Goal: Find contact information: Find contact information

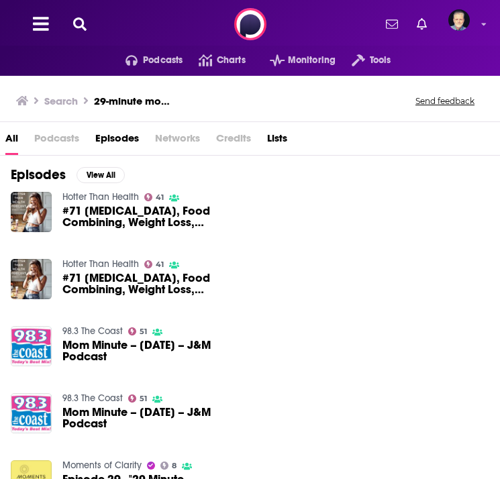
click at [82, 22] on icon at bounding box center [79, 23] width 13 height 13
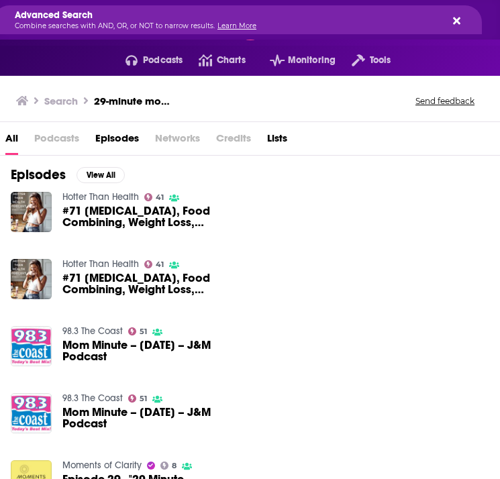
click at [295, 23] on p "Combine searches with AND, OR, or NOT to narrow results. Learn More" at bounding box center [227, 26] width 424 height 7
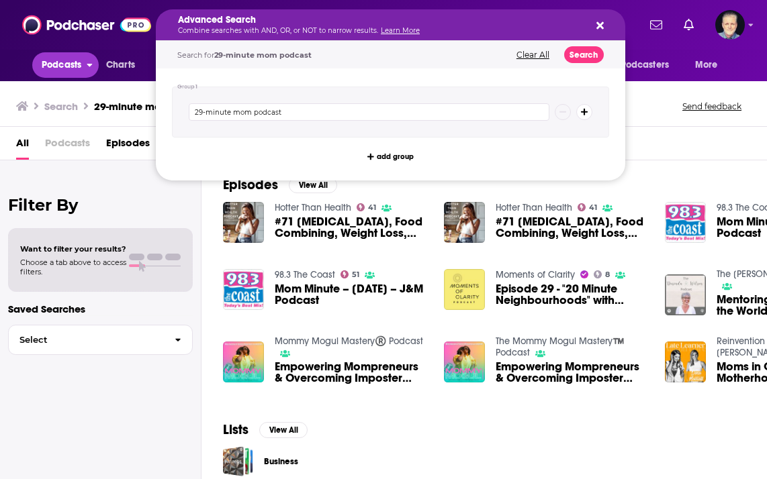
click at [57, 63] on span "Podcasts" at bounding box center [62, 65] width 40 height 19
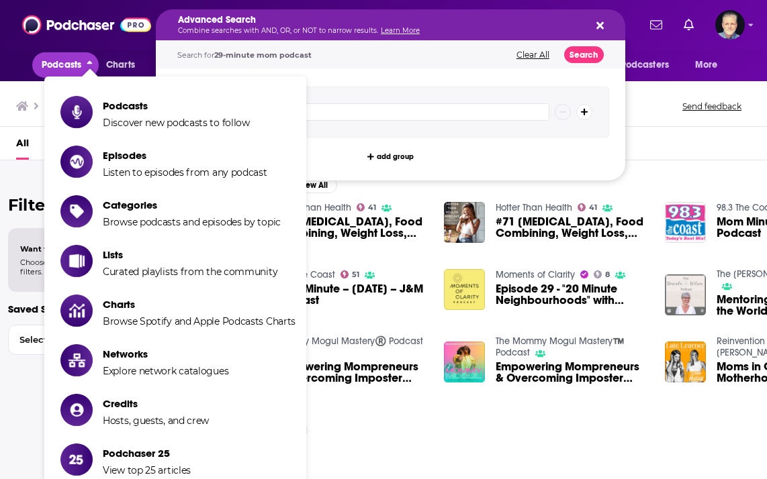
click at [57, 63] on span "Podcasts" at bounding box center [62, 65] width 40 height 19
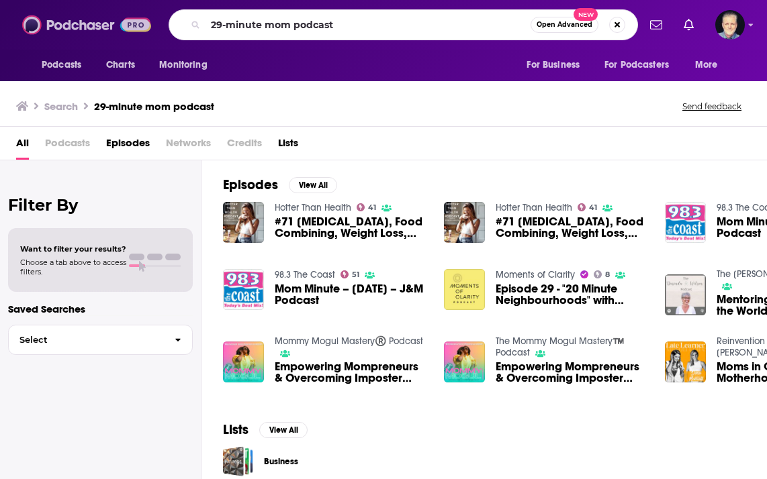
click at [57, 20] on img at bounding box center [86, 25] width 129 height 26
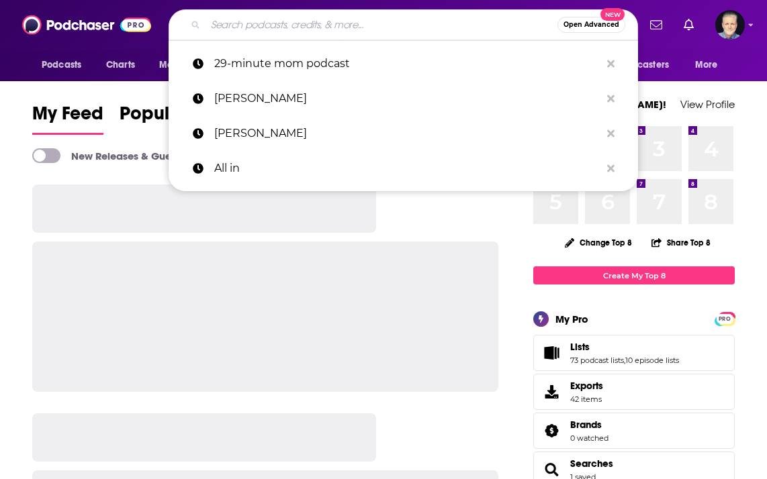
click at [224, 28] on input "Search podcasts, credits, & more..." at bounding box center [381, 24] width 352 height 21
paste input "[PERSON_NAME] [PERSON_NAME]"
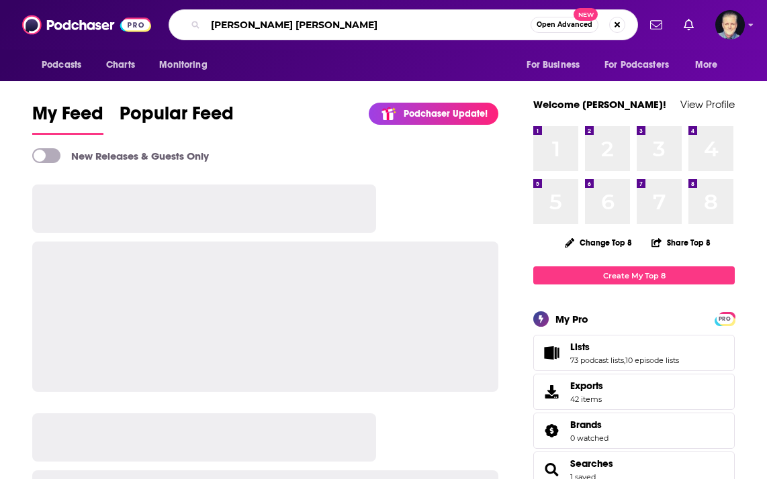
type input "[PERSON_NAME] [PERSON_NAME]"
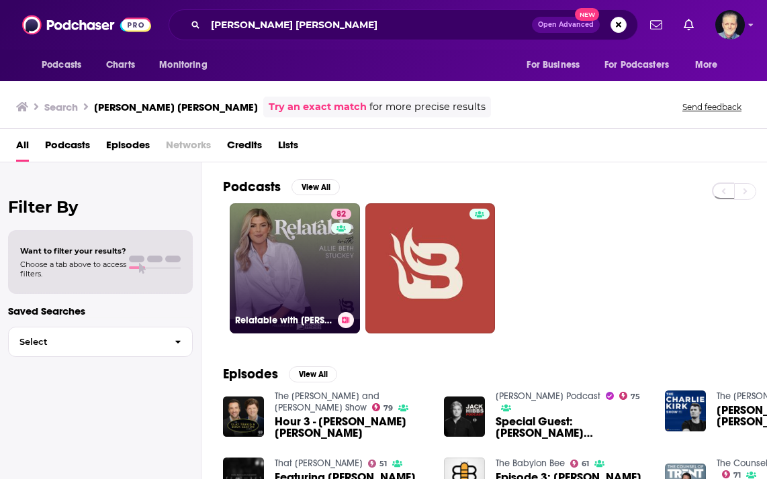
click at [317, 254] on link "82 Relatable with [PERSON_NAME] [PERSON_NAME]" at bounding box center [295, 268] width 130 height 130
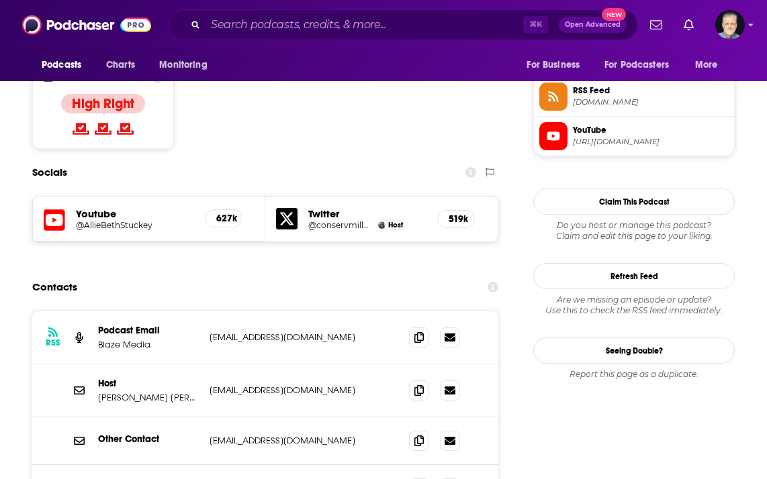
scroll to position [1167, 0]
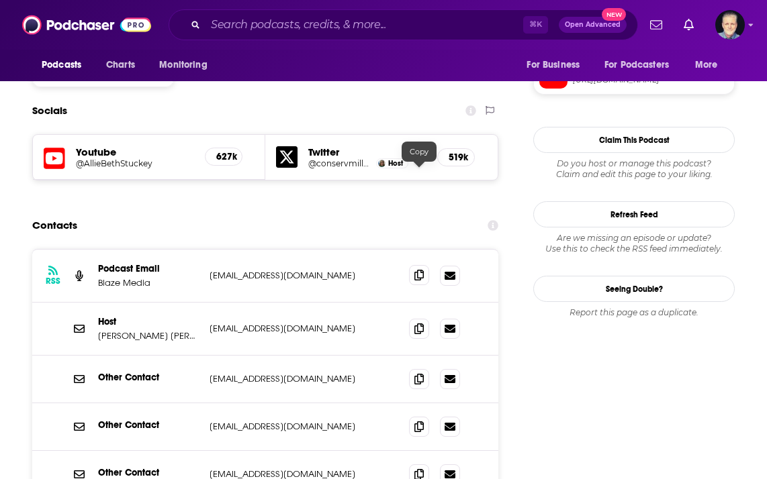
click at [415, 265] on span at bounding box center [419, 275] width 20 height 20
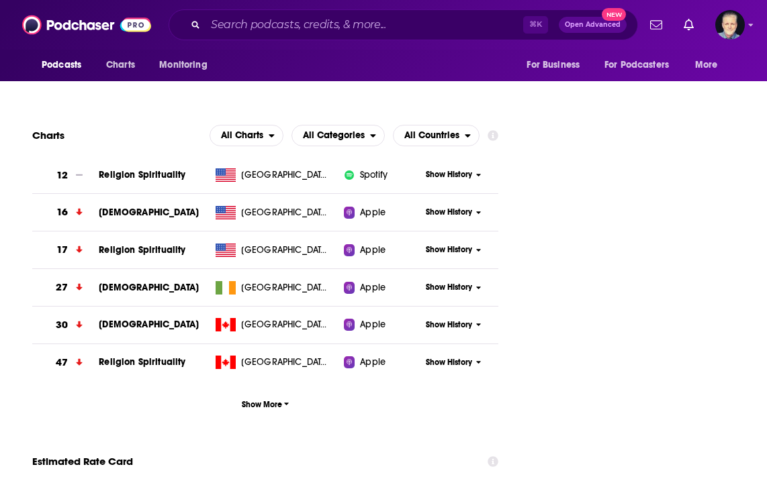
scroll to position [1904, 0]
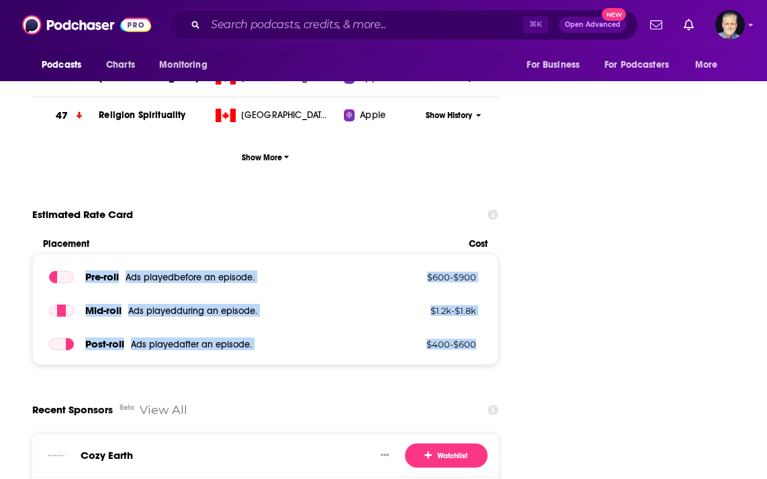
drag, startPoint x: 84, startPoint y: 179, endPoint x: 477, endPoint y: 250, distance: 399.8
click at [477, 254] on div "Pre -roll Ads played before an episode . $ 600 - $ 900 Mid -roll Ads played dur…" at bounding box center [265, 309] width 466 height 111
copy div "Pre -roll Ads played before an episode . $ 600 - $ 900 Mid -roll Ads played dur…"
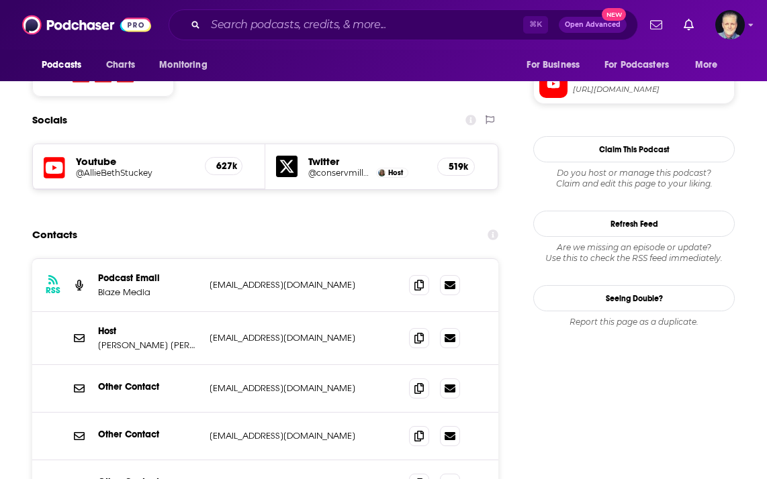
scroll to position [1160, 0]
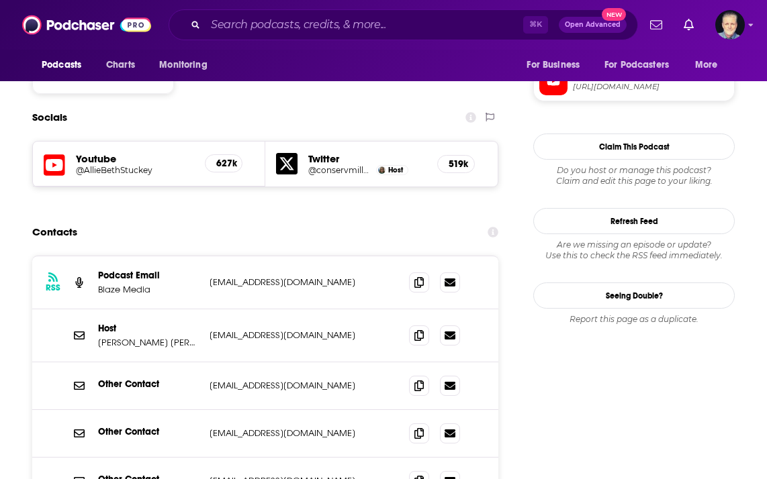
drag, startPoint x: 202, startPoint y: 234, endPoint x: 378, endPoint y: 238, distance: 175.9
click at [379, 309] on div "Host [PERSON_NAME] [PERSON_NAME] [EMAIL_ADDRESS][DOMAIN_NAME] [EMAIL_ADDRESS][D…" at bounding box center [265, 335] width 466 height 53
click at [420, 330] on icon at bounding box center [418, 335] width 9 height 11
drag, startPoint x: 179, startPoint y: 240, endPoint x: 94, endPoint y: 240, distance: 84.6
click at [94, 309] on div "Host [PERSON_NAME] [PERSON_NAME] [EMAIL_ADDRESS][DOMAIN_NAME] [EMAIL_ADDRESS][D…" at bounding box center [265, 335] width 466 height 53
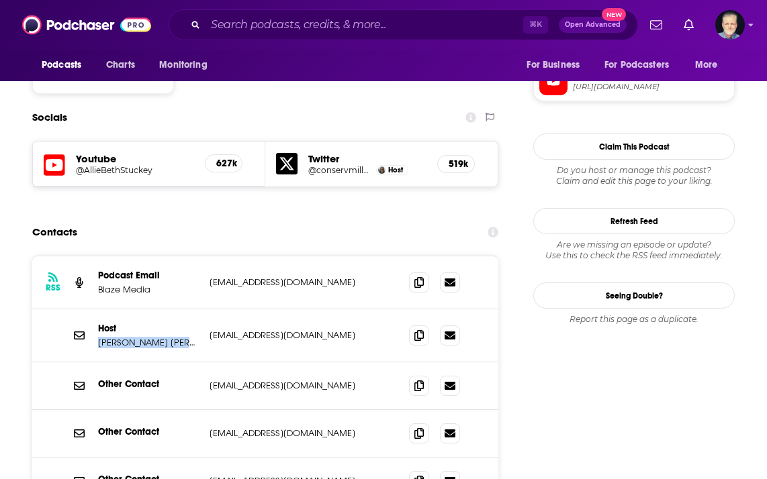
copy p "[PERSON_NAME] [PERSON_NAME]"
click at [230, 16] on input "Search podcasts, credits, & more..." at bounding box center [363, 24] width 317 height 21
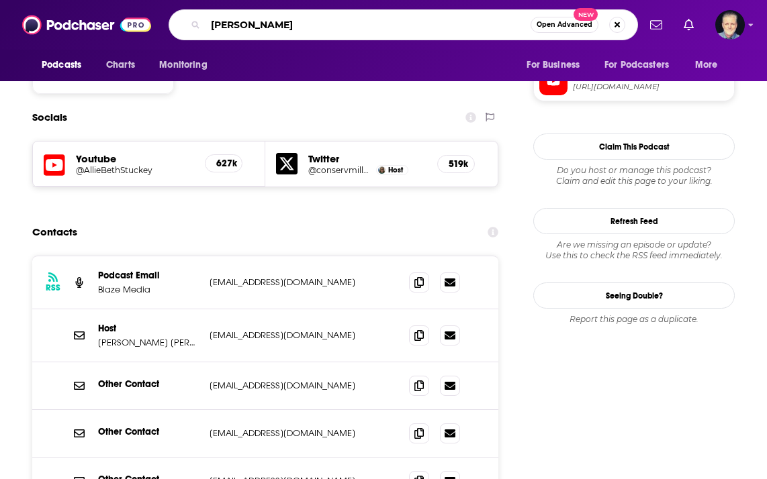
type input "[PERSON_NAME]"
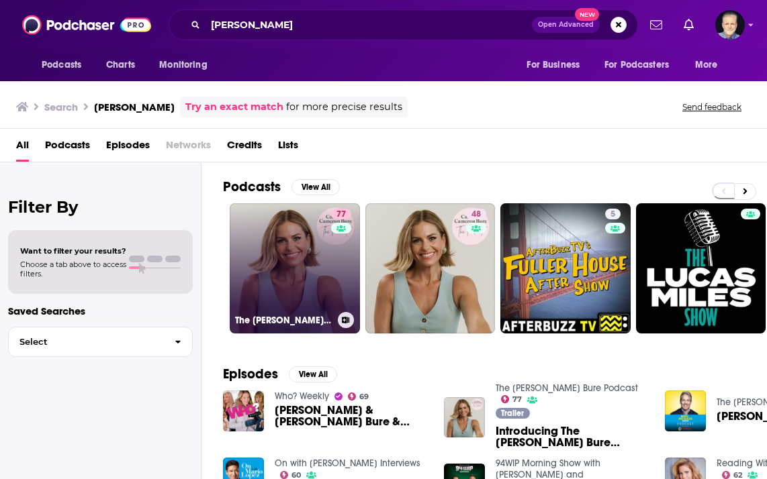
click at [303, 274] on link "77 The [PERSON_NAME] Bure Podcast" at bounding box center [295, 268] width 130 height 130
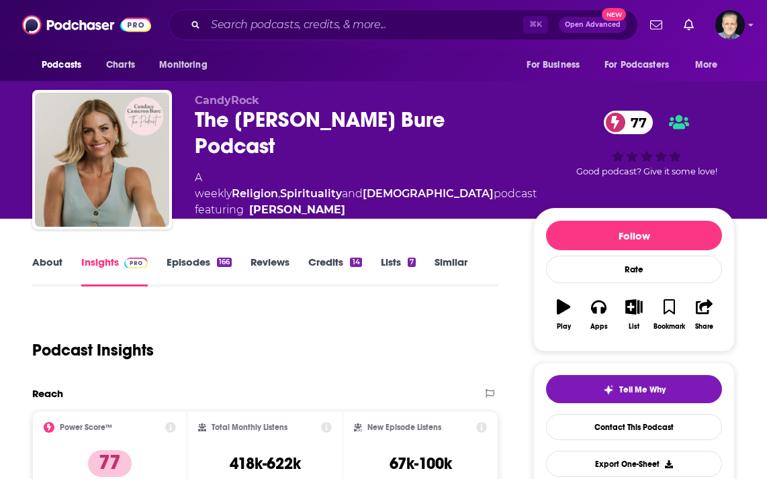
click at [36, 258] on link "About" at bounding box center [47, 271] width 30 height 31
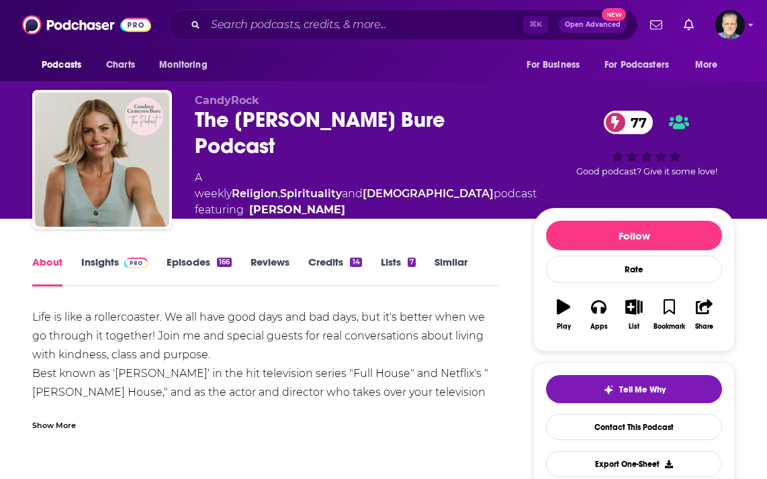
click at [122, 259] on span at bounding box center [133, 262] width 29 height 13
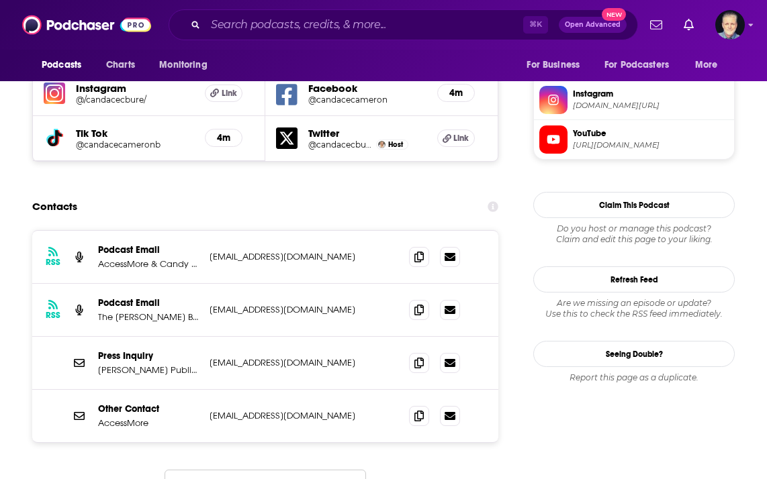
scroll to position [1273, 0]
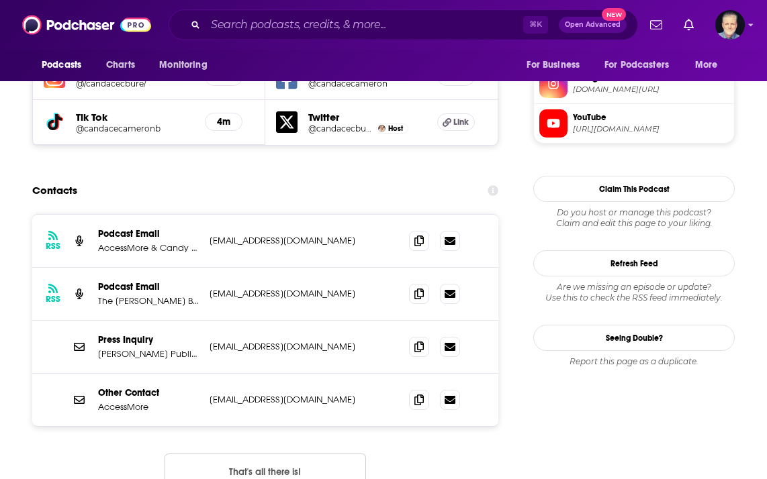
click at [252, 454] on button "That's all there is!" at bounding box center [264, 472] width 201 height 36
click at [419, 230] on span at bounding box center [419, 240] width 20 height 20
click at [417, 288] on icon at bounding box center [418, 293] width 9 height 11
click at [124, 228] on p "Podcast Email" at bounding box center [148, 233] width 101 height 11
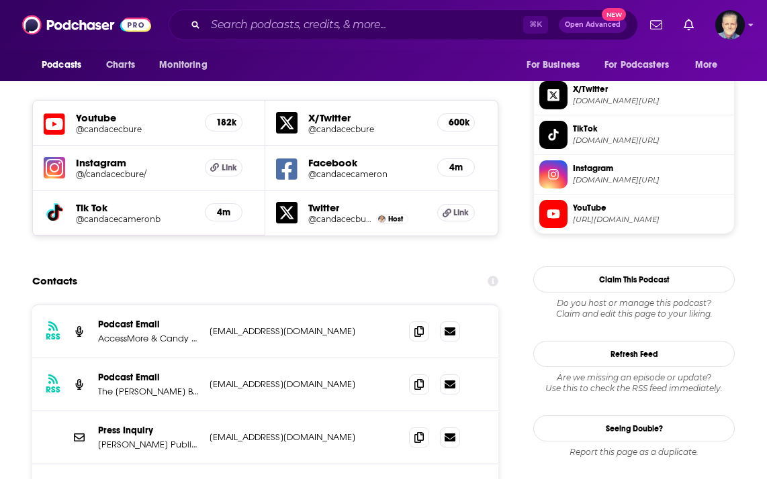
scroll to position [1177, 0]
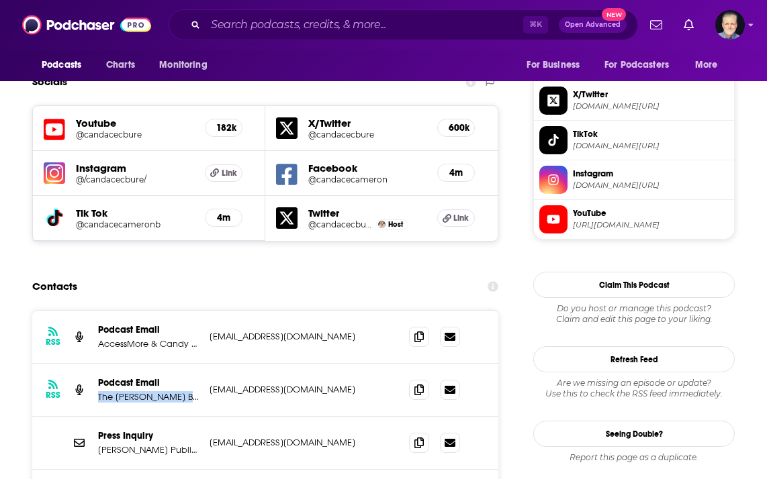
drag, startPoint x: 195, startPoint y: 315, endPoint x: 97, endPoint y: 315, distance: 97.3
click at [97, 364] on div "RSS Podcast Email The [PERSON_NAME] Bure Podcast [EMAIL_ADDRESS][DOMAIN_NAME] […" at bounding box center [265, 390] width 466 height 53
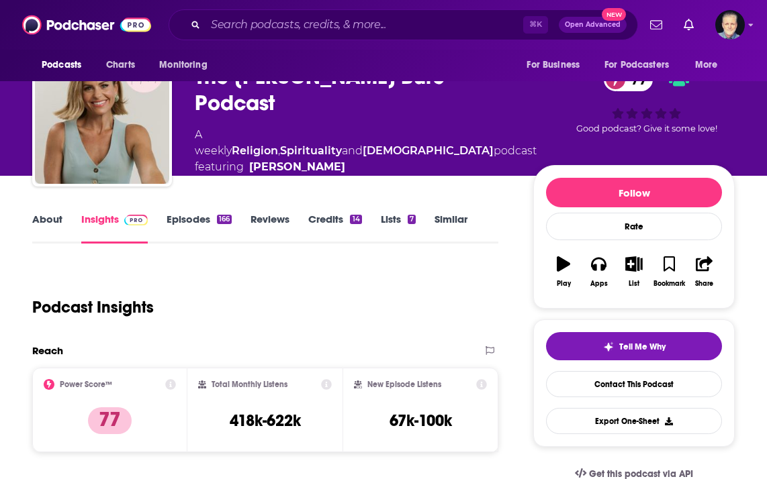
scroll to position [0, 0]
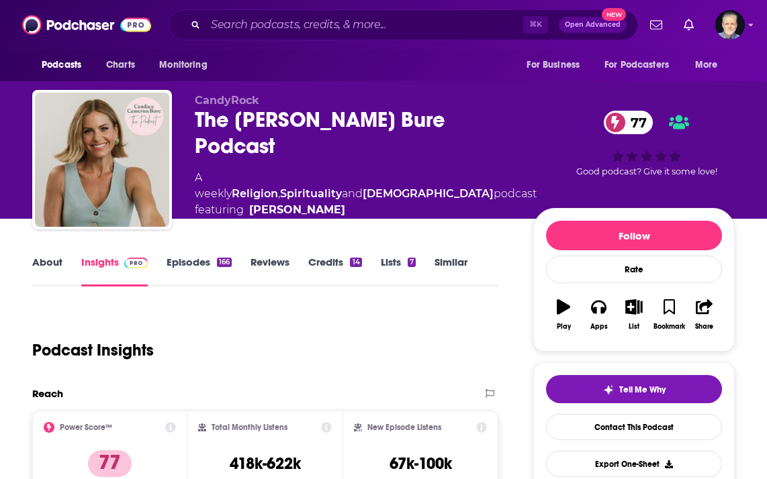
drag, startPoint x: 295, startPoint y: 156, endPoint x: 193, endPoint y: 130, distance: 105.5
click at [193, 130] on div "CandyRock The [PERSON_NAME] Podcast 77 A weekly Religion , Spirituality and [DE…" at bounding box center [383, 162] width 702 height 145
copy h2 "The [PERSON_NAME] Bure Podcast"
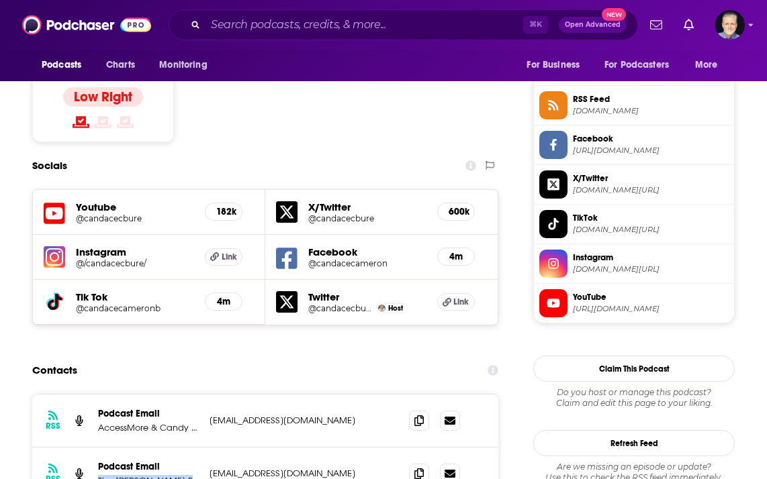
scroll to position [1158, 0]
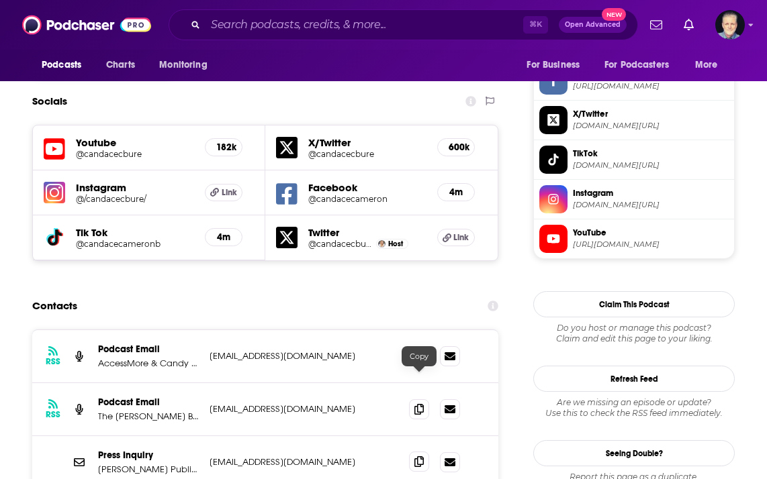
click at [421, 456] on icon at bounding box center [418, 461] width 9 height 11
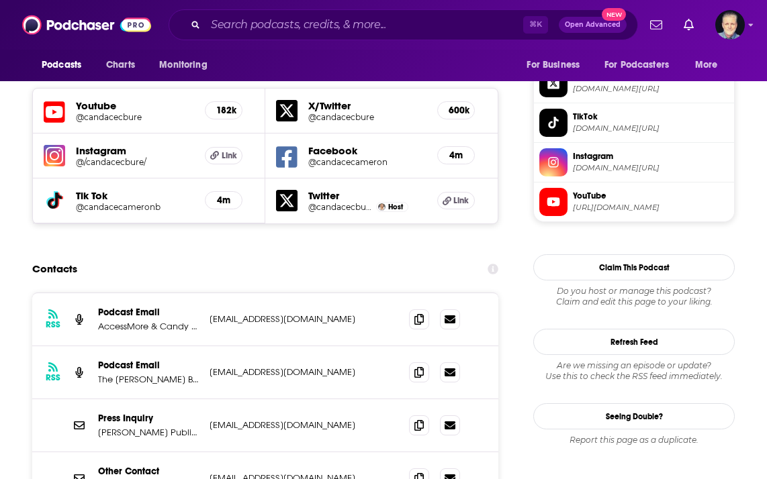
scroll to position [1197, 0]
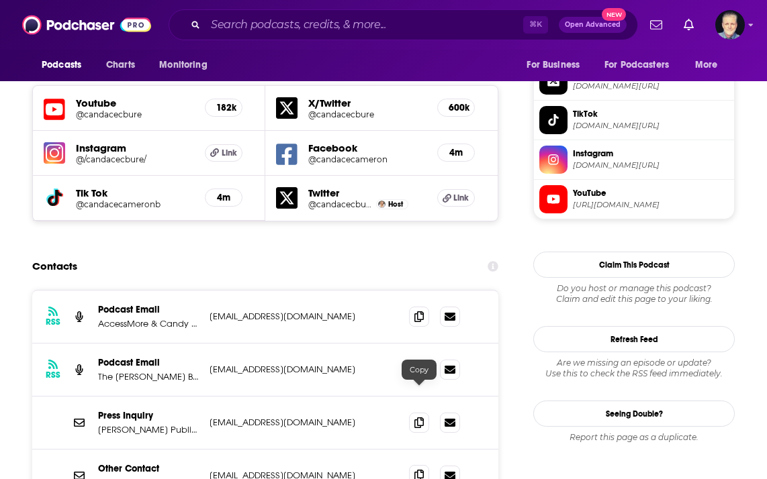
click at [424, 465] on span at bounding box center [419, 475] width 20 height 20
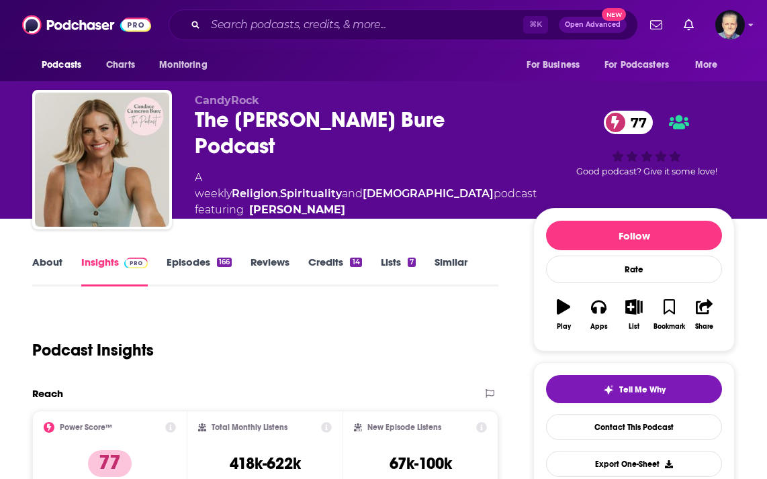
drag, startPoint x: 311, startPoint y: 150, endPoint x: 187, endPoint y: 124, distance: 127.6
click at [187, 124] on div "CandyRock The [PERSON_NAME] Podcast 77 A weekly Religion , Spirituality and [DE…" at bounding box center [383, 162] width 702 height 145
copy h2 "The [PERSON_NAME] Bure Podcast"
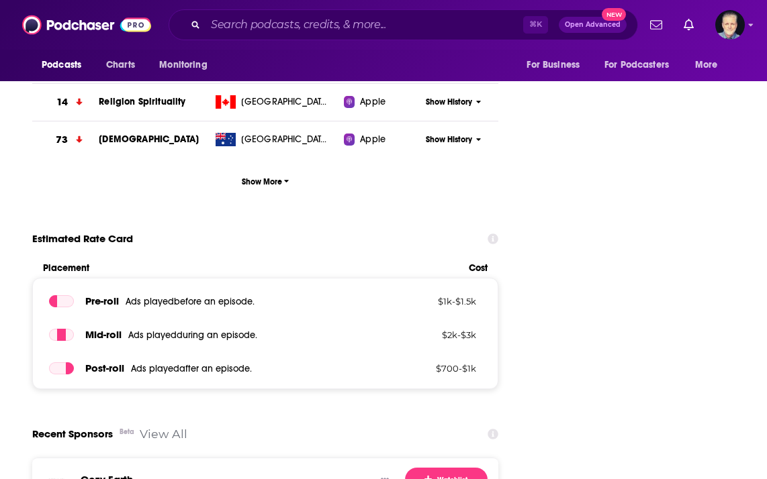
scroll to position [1875, 0]
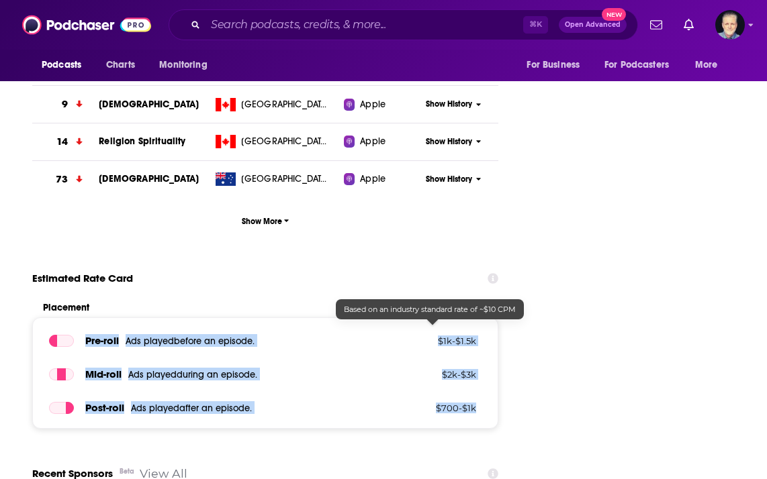
drag, startPoint x: 86, startPoint y: 258, endPoint x: 477, endPoint y: 329, distance: 397.0
click at [477, 329] on div "Pre -roll Ads played before an episode . $ 1k - $ 1.5k Mid -roll Ads played dur…" at bounding box center [265, 372] width 466 height 111
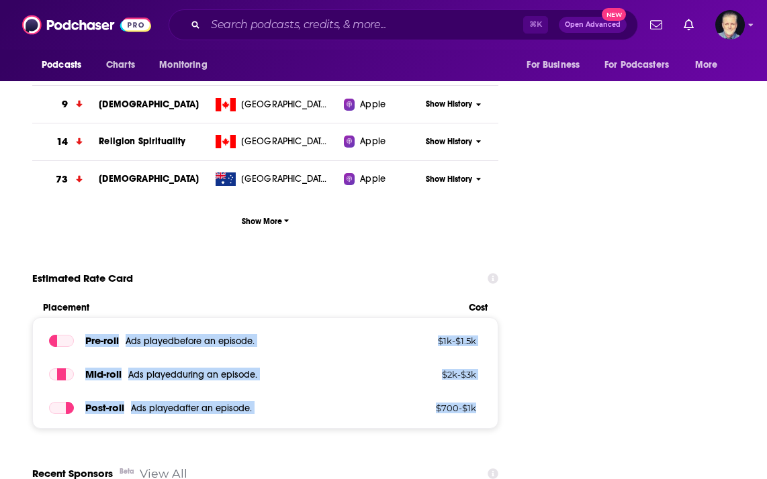
copy div "Pre -roll Ads played before an episode . $ 1k - $ 1.5k Mid -roll Ads played dur…"
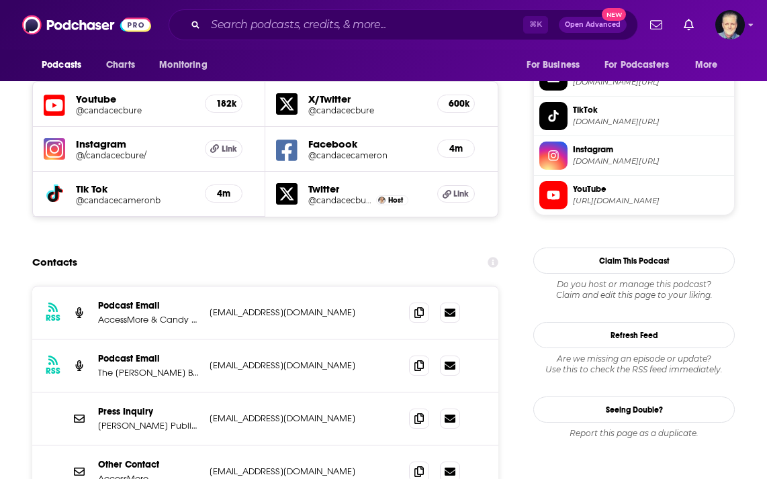
scroll to position [1201, 0]
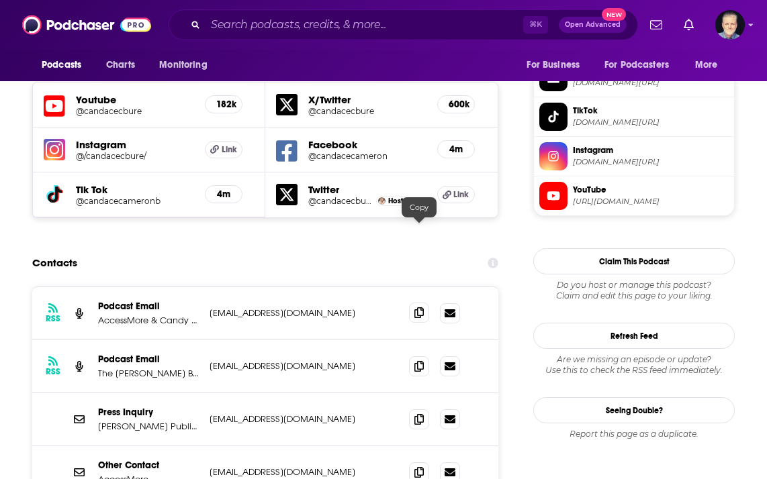
click at [417, 303] on span at bounding box center [419, 313] width 20 height 20
click at [152, 315] on p "AccessMore & Candy Rock" at bounding box center [148, 320] width 101 height 11
